Goal: Navigation & Orientation: Locate item on page

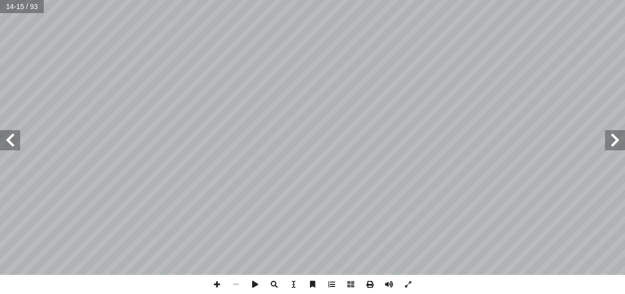
click at [619, 141] on span at bounding box center [615, 140] width 20 height 20
click at [220, 279] on span at bounding box center [216, 283] width 19 height 19
click at [18, 146] on span at bounding box center [10, 140] width 20 height 20
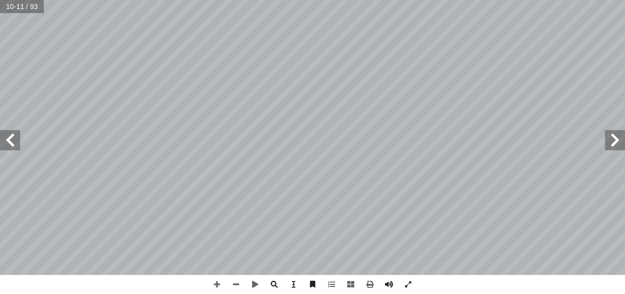
click at [12, 148] on span at bounding box center [10, 140] width 20 height 20
click at [8, 136] on span at bounding box center [10, 140] width 20 height 20
click at [613, 146] on span at bounding box center [615, 140] width 20 height 20
click at [623, 134] on span at bounding box center [615, 140] width 20 height 20
click at [611, 145] on span at bounding box center [615, 140] width 20 height 20
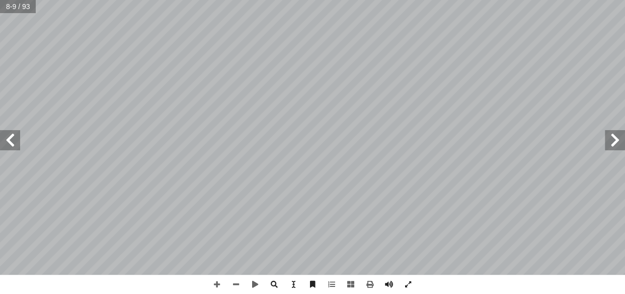
click at [14, 146] on span at bounding box center [10, 140] width 20 height 20
click at [613, 146] on span at bounding box center [615, 140] width 20 height 20
click at [614, 138] on span at bounding box center [615, 140] width 20 height 20
